Goal: Information Seeking & Learning: Learn about a topic

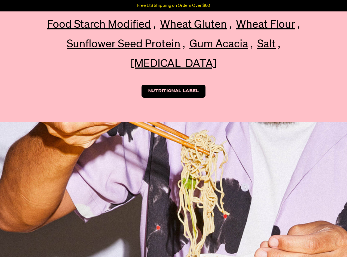
scroll to position [735, 0]
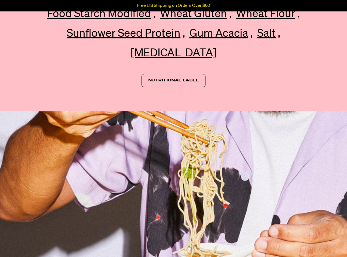
click at [179, 84] on link "Nutritional Label" at bounding box center [174, 80] width 64 height 13
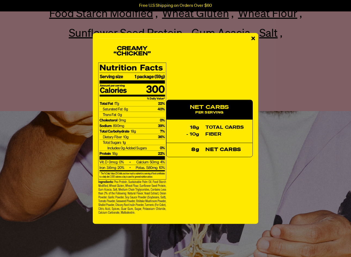
click at [253, 39] on span "×" at bounding box center [253, 39] width 5 height 12
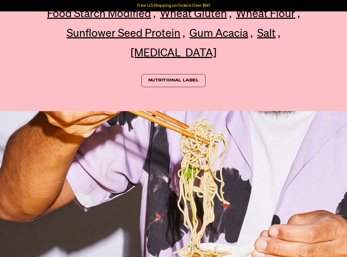
click at [191, 87] on link "Nutritional Label" at bounding box center [174, 80] width 64 height 13
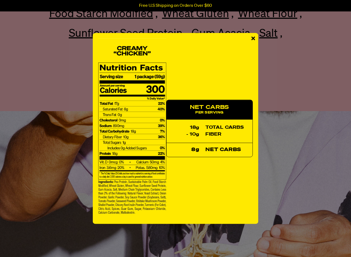
click at [256, 38] on div "NET CARBS Per Serving 18g total carbs - 10g fiber 8g net carbs" at bounding box center [176, 128] width 166 height 191
click at [255, 39] on span "×" at bounding box center [253, 39] width 5 height 12
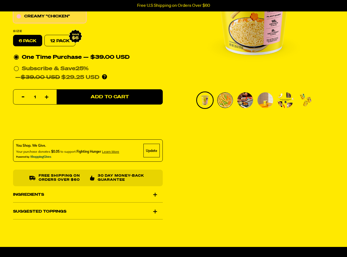
scroll to position [82, 0]
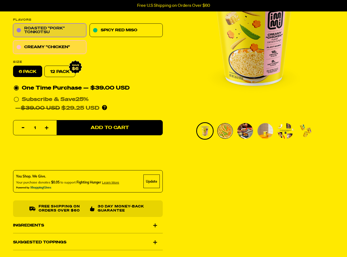
click at [52, 28] on link "Roasted "Pork" Tonkotsu" at bounding box center [49, 31] width 73 height 14
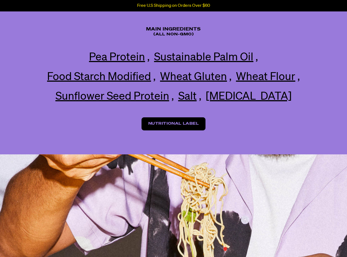
scroll to position [681, 0]
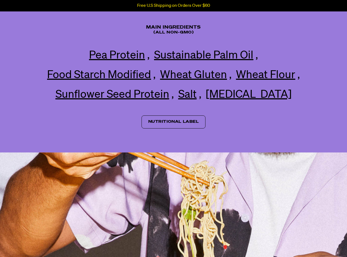
click at [181, 129] on link "Nutritional Label" at bounding box center [174, 121] width 64 height 13
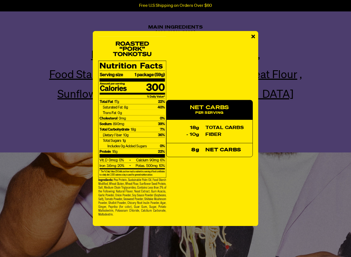
click at [255, 35] on span "×" at bounding box center [253, 37] width 5 height 12
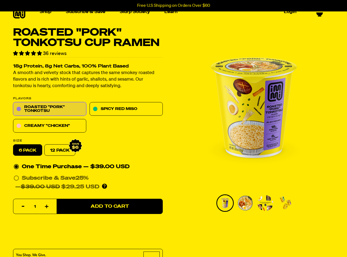
scroll to position [0, 0]
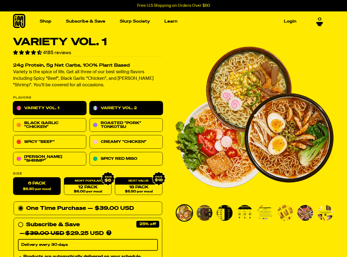
click at [116, 108] on link "Variety Vol. 2" at bounding box center [126, 109] width 73 height 14
